Goal: Task Accomplishment & Management: Manage account settings

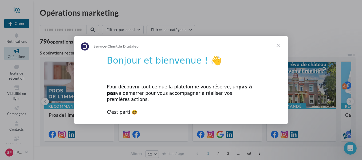
click at [279, 49] on span "Fermer" at bounding box center [277, 45] width 19 height 19
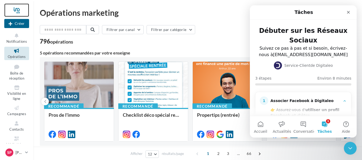
click at [16, 12] on div at bounding box center [16, 9] width 25 height 13
click at [302, 100] on div "Associer Facebook à Digitaleo" at bounding box center [305, 100] width 70 height 5
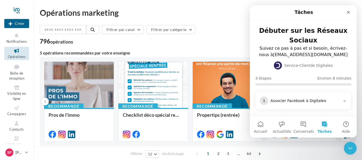
click at [298, 103] on div "Associer Facebook à Digitaleo" at bounding box center [305, 100] width 70 height 5
click at [301, 109] on div "👉 Assurez-vous d' utiliser un profil Facebook et d'être administrateur de vos p…" at bounding box center [306, 115] width 72 height 17
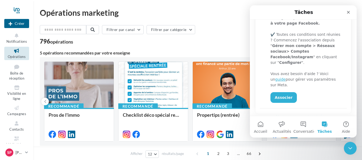
scroll to position [133, 0]
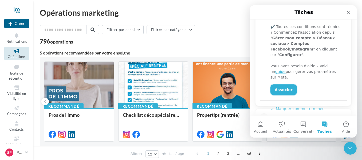
click at [286, 84] on link "Associer" at bounding box center [283, 89] width 26 height 11
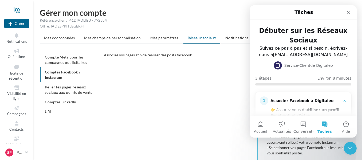
click at [70, 73] on ul "Compte Meta pour les campagnes publicitaires Comptes Facebook / Instagram Relie…" at bounding box center [70, 84] width 60 height 64
click at [205, 92] on div "CONFIGURER MES COMPTES POUR POSTER sur instagram et facebook Depuis Instagram, …" at bounding box center [232, 116] width 256 height 96
click at [61, 75] on ul "Compte Meta pour les campagnes publicitaires Comptes Facebook / Instagram Relie…" at bounding box center [70, 84] width 60 height 64
click at [347, 10] on icon "Fermer" at bounding box center [348, 12] width 4 height 4
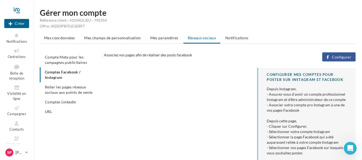
click at [344, 58] on span "Configurer" at bounding box center [341, 57] width 19 height 4
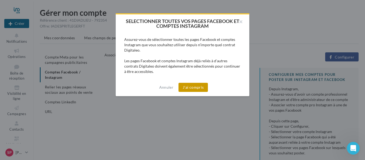
click at [195, 89] on button "J'ai compris" at bounding box center [192, 87] width 29 height 9
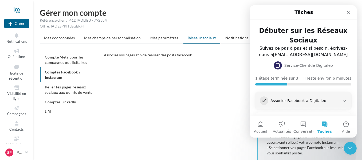
click at [298, 99] on div "Associer Facebook à Digitaleo" at bounding box center [305, 100] width 70 height 5
click at [263, 126] on button "Accueil" at bounding box center [260, 126] width 21 height 21
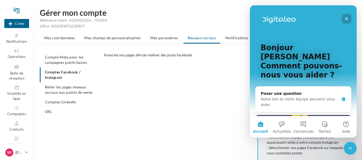
click at [347, 16] on div "Fermer" at bounding box center [347, 19] width 10 height 10
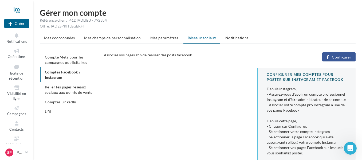
click at [198, 37] on ul "Mes coordonnées Mes champs de personnalisation Mes paramètres Réseaux sociaux N…" at bounding box center [198, 38] width 316 height 11
click at [66, 72] on ul "Compte Meta pour les campagnes publicitaires Comptes Facebook / Instagram Relie…" at bounding box center [70, 84] width 60 height 64
click at [159, 51] on div "Mes coordonnées Mes champs de personnalisation Mes paramètres Réseaux sociaux N…" at bounding box center [198, 98] width 316 height 131
click at [350, 54] on button "Configurer" at bounding box center [338, 56] width 33 height 9
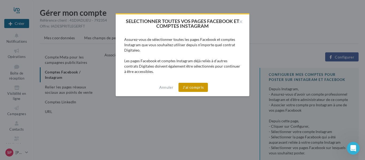
click at [196, 88] on button "J'ai compris" at bounding box center [192, 87] width 29 height 9
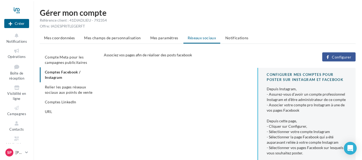
click at [340, 56] on span "Configurer" at bounding box center [341, 57] width 19 height 4
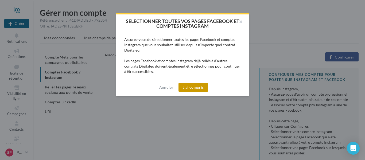
click at [197, 86] on button "J'ai compris" at bounding box center [192, 87] width 29 height 9
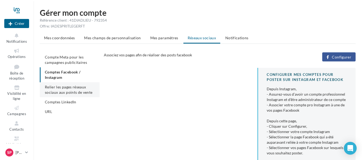
click at [72, 89] on li "Relier les pages réseaux sociaux aux points de vente" at bounding box center [70, 89] width 60 height 15
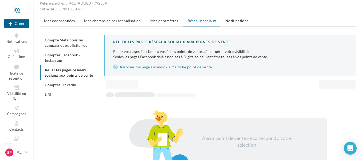
scroll to position [27, 0]
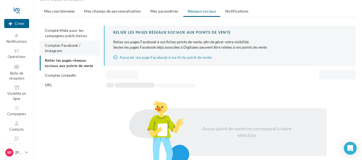
click at [65, 49] on li "Comptes Facebook / Instagram" at bounding box center [70, 48] width 60 height 15
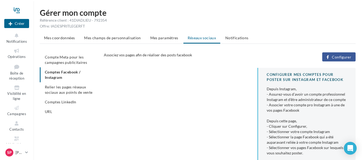
click at [347, 55] on span "Configurer" at bounding box center [341, 57] width 19 height 4
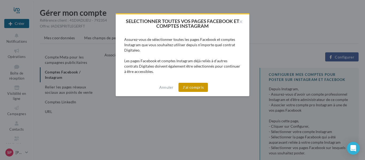
click at [203, 84] on button "J'ai compris" at bounding box center [192, 87] width 29 height 9
